Goal: Information Seeking & Learning: Find specific page/section

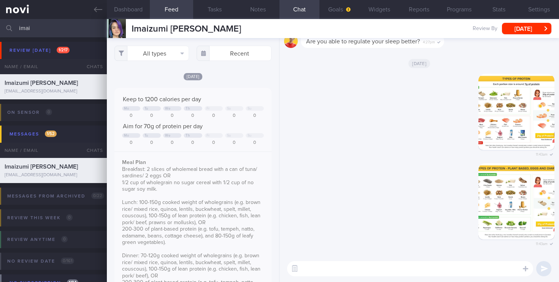
select select "8"
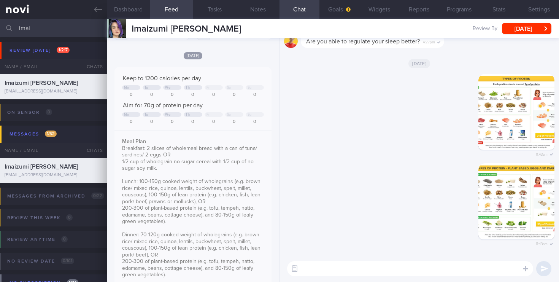
click at [0, 27] on input "imai" at bounding box center [279, 28] width 559 height 18
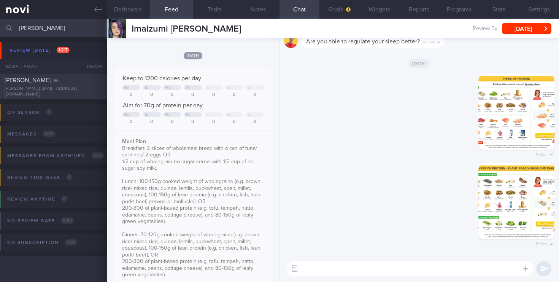
type input "[PERSON_NAME]"
click at [54, 88] on div "[PERSON_NAME] [PERSON_NAME][EMAIL_ADDRESS][DOMAIN_NAME]" at bounding box center [53, 86] width 107 height 21
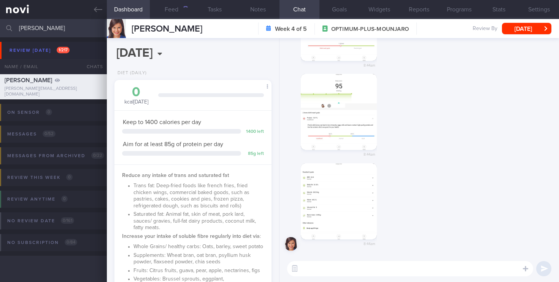
scroll to position [82, 143]
click at [178, 8] on button "Feed 9" at bounding box center [171, 9] width 43 height 19
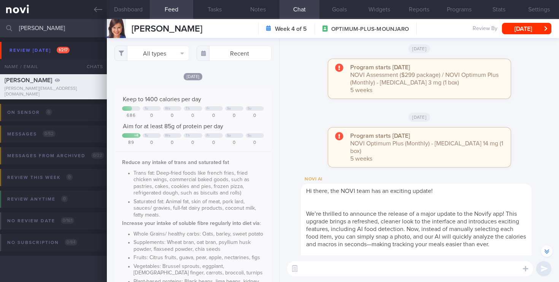
scroll to position [-2613, 0]
